Goal: Navigation & Orientation: Find specific page/section

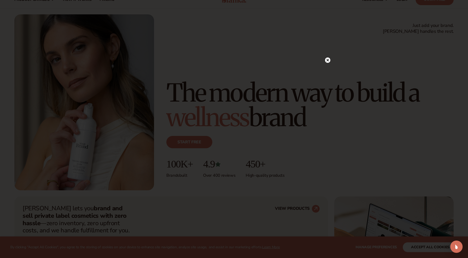
scroll to position [26, 0]
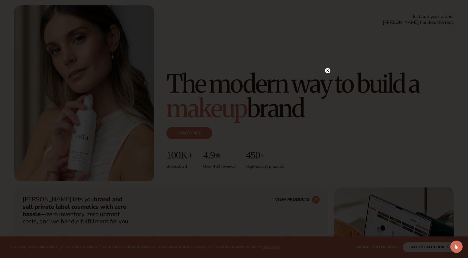
click at [327, 69] on circle at bounding box center [327, 70] width 5 height 5
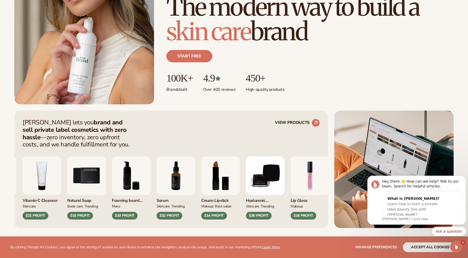
scroll to position [128, 0]
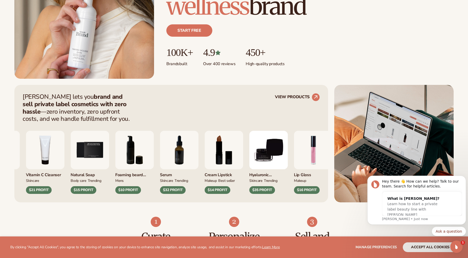
click at [313, 157] on img "1 / 9" at bounding box center [313, 150] width 39 height 39
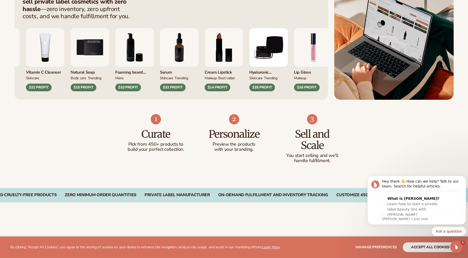
scroll to position [457, 0]
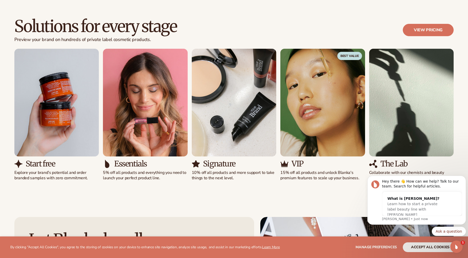
click at [430, 246] on body "Hey there 👋 How can we help? Talk to our team. Search for helpful articles. Wha…" at bounding box center [417, 213] width 99 height 82
click at [456, 245] on icon "Open Intercom Messenger" at bounding box center [456, 246] width 4 height 4
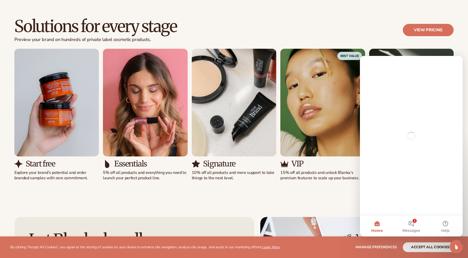
scroll to position [0, 0]
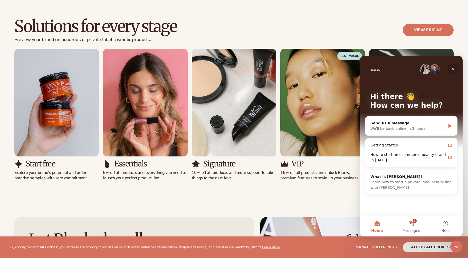
click at [455, 67] on div "Close" at bounding box center [453, 68] width 9 height 9
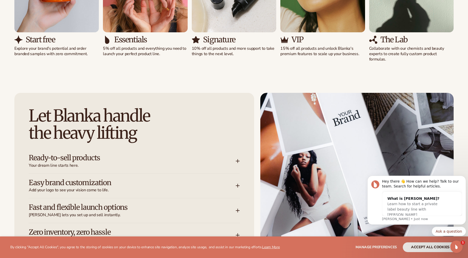
scroll to position [611, 0]
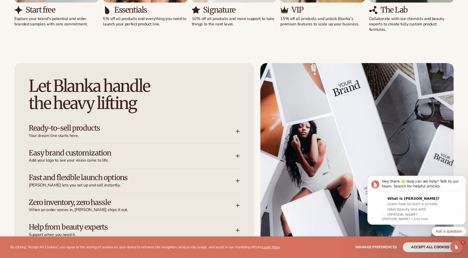
click at [238, 156] on icon at bounding box center [238, 156] width 0 height 3
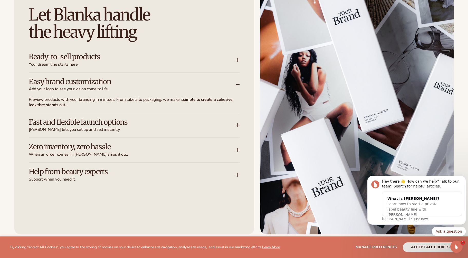
scroll to position [688, 0]
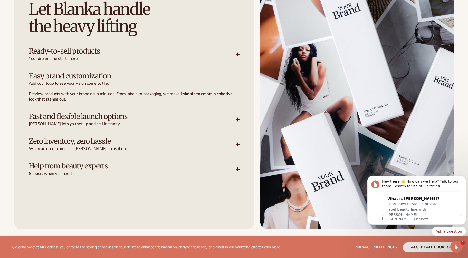
click at [237, 119] on icon at bounding box center [238, 120] width 4 height 4
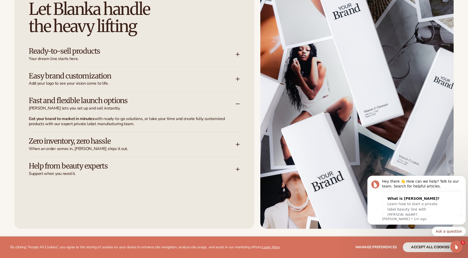
click at [239, 169] on icon at bounding box center [238, 169] width 4 height 4
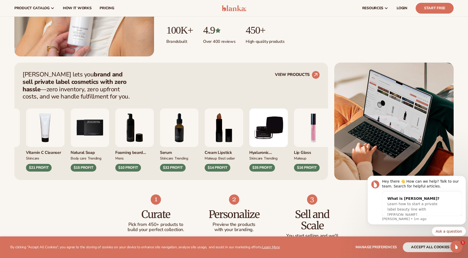
scroll to position [149, 0]
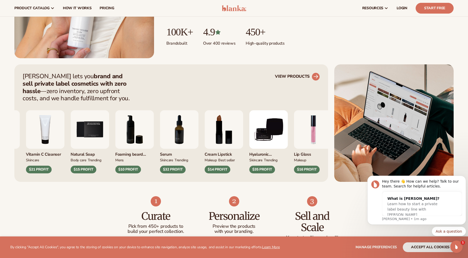
click at [316, 77] on circle at bounding box center [315, 76] width 11 height 11
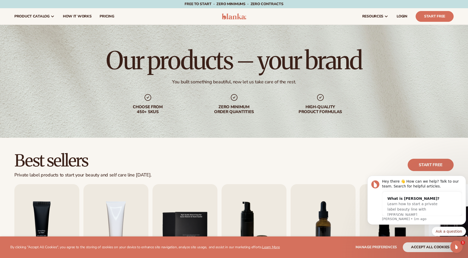
click at [437, 246] on body "Hey there 👋 How can we help? Talk to our team. Search for helpful articles. Wha…" at bounding box center [417, 213] width 99 height 82
click at [450, 247] on div "Open Intercom Messenger" at bounding box center [455, 246] width 17 height 17
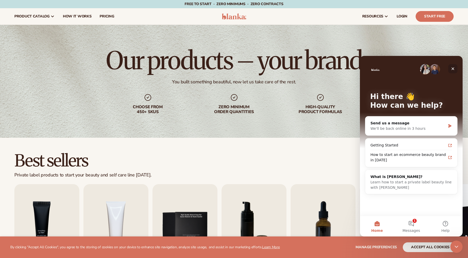
click at [452, 68] on icon "Close" at bounding box center [453, 69] width 3 height 3
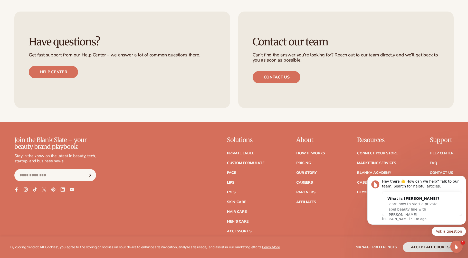
scroll to position [906, 0]
